Goal: Task Accomplishment & Management: Use online tool/utility

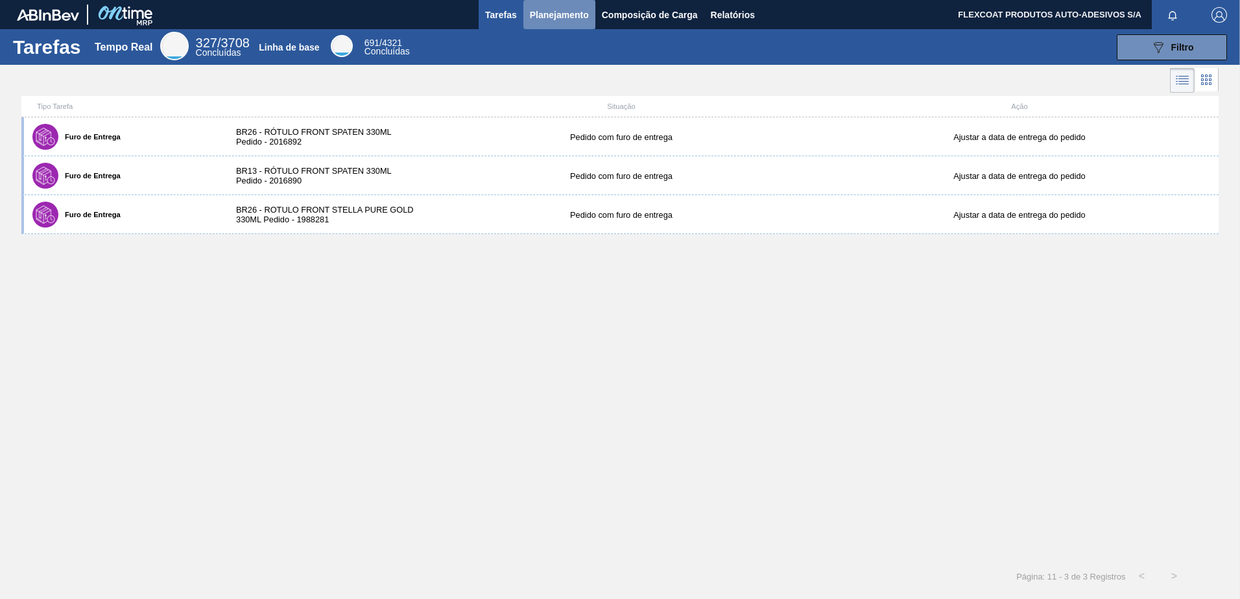
click at [546, 18] on span "Planejamento" at bounding box center [559, 15] width 59 height 16
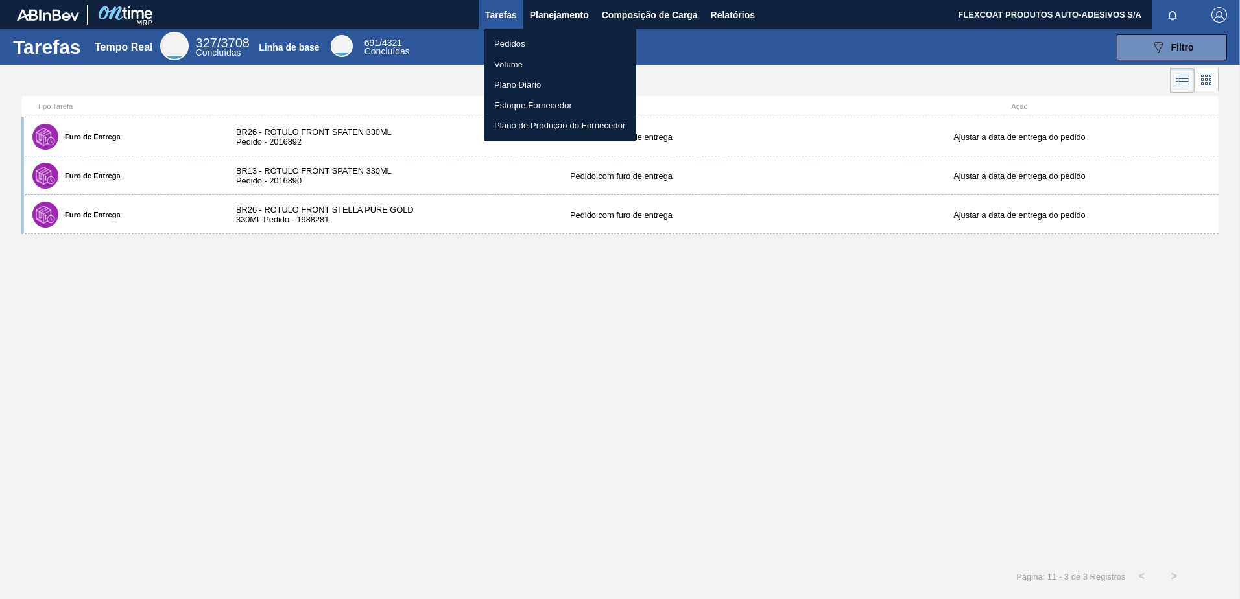
click at [512, 44] on li "Pedidos" at bounding box center [560, 44] width 152 height 21
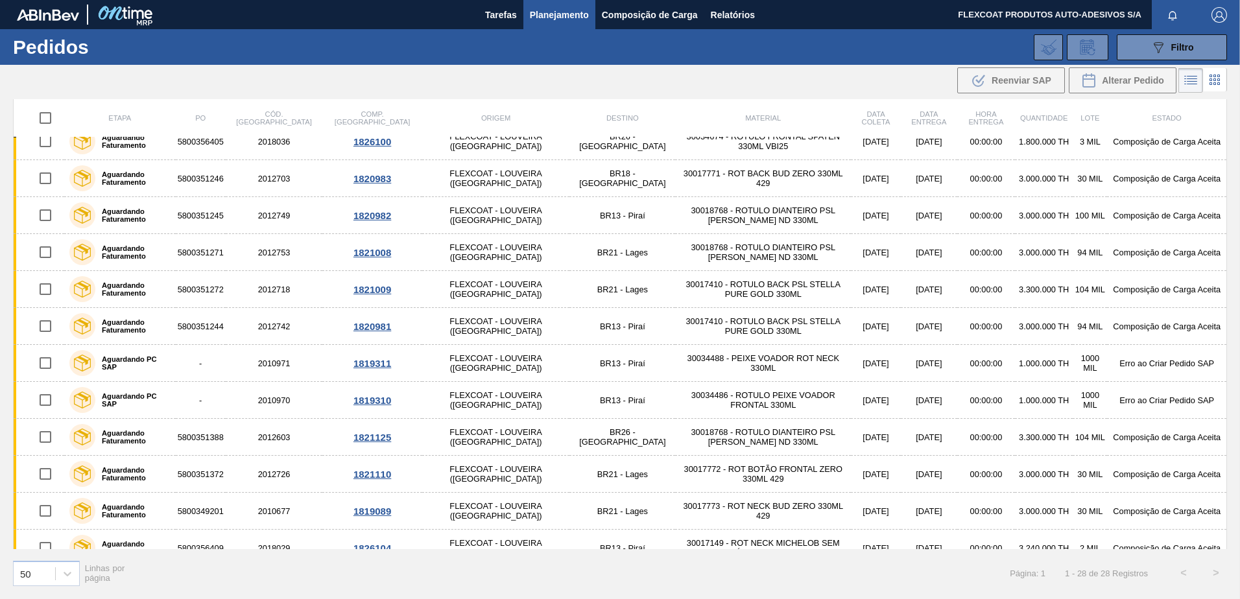
scroll to position [235, 0]
